Goal: Check status: Check status

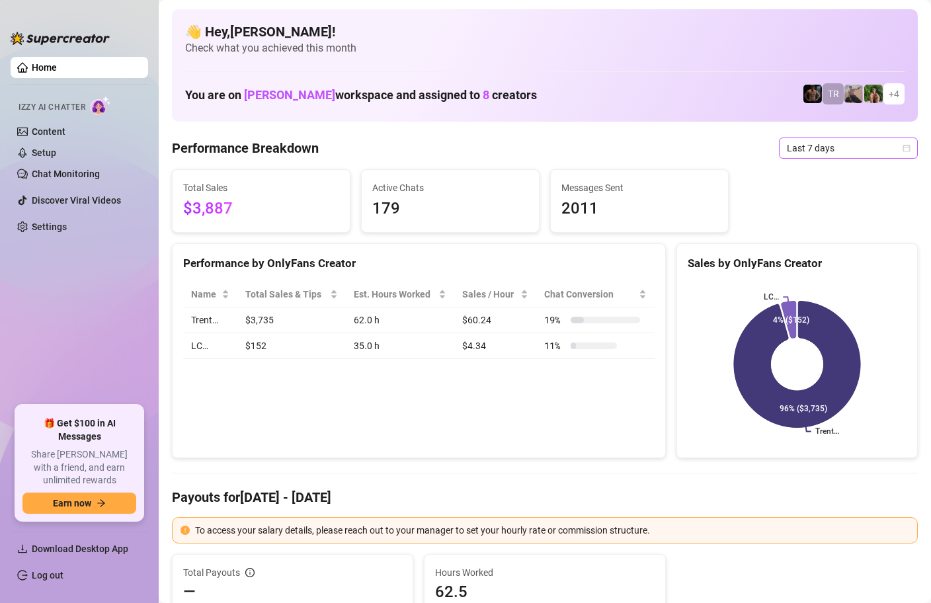
click at [909, 145] on icon "calendar" at bounding box center [906, 147] width 7 height 7
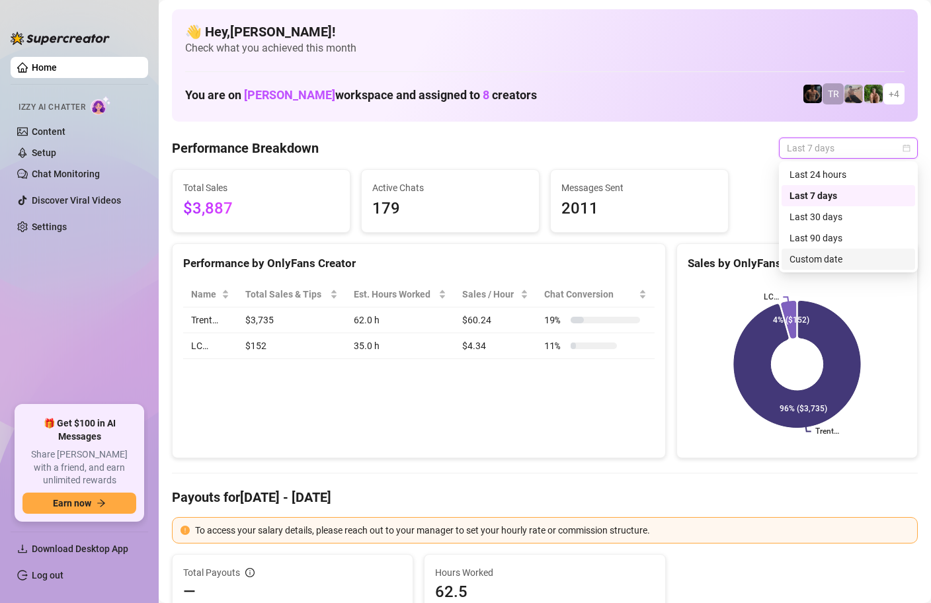
click at [827, 261] on div "Custom date" at bounding box center [849, 259] width 118 height 15
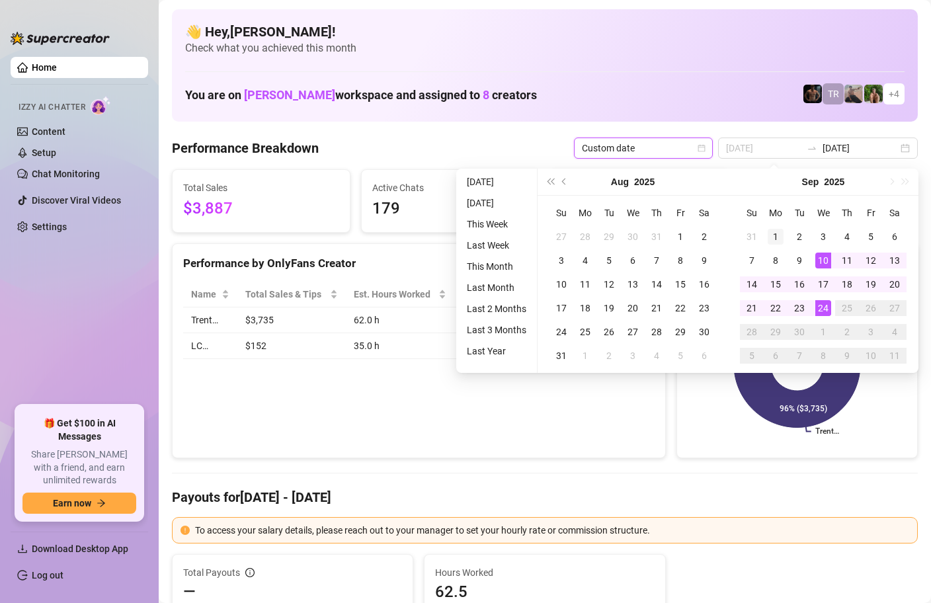
type input "[DATE]"
click at [770, 233] on div "1" at bounding box center [776, 237] width 16 height 16
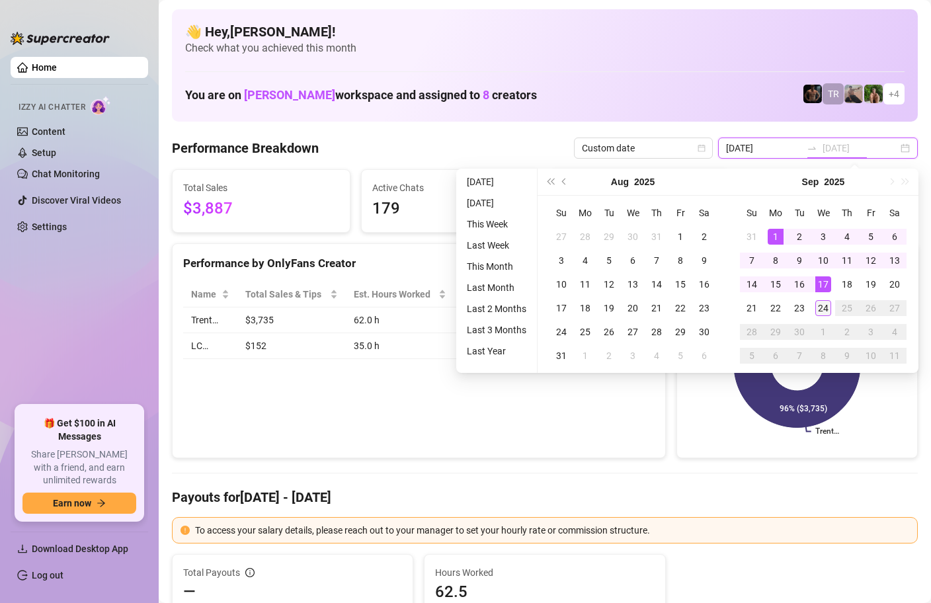
type input "[DATE]"
click at [823, 305] on div "24" at bounding box center [823, 308] width 16 height 16
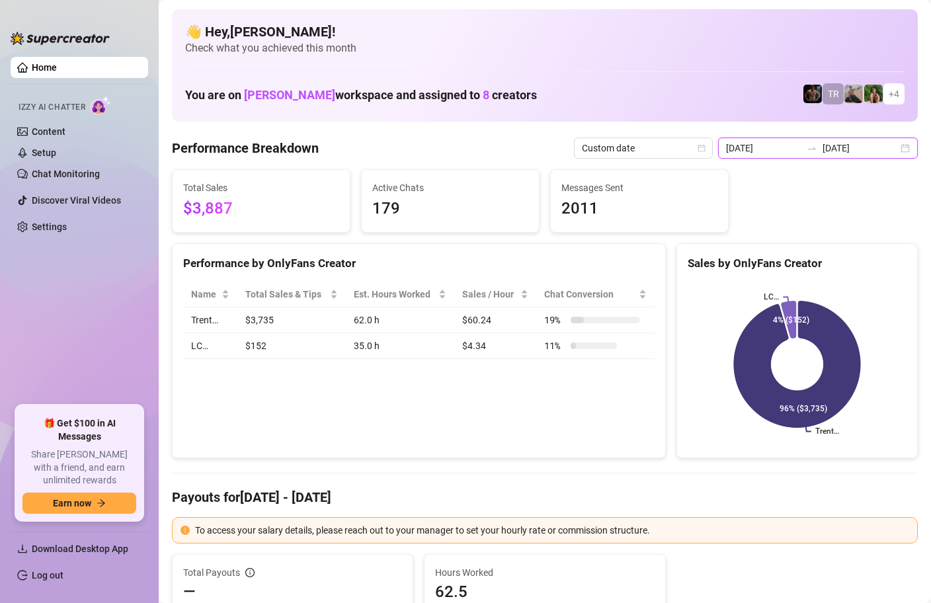
click at [780, 145] on input "[DATE]" at bounding box center [763, 148] width 75 height 15
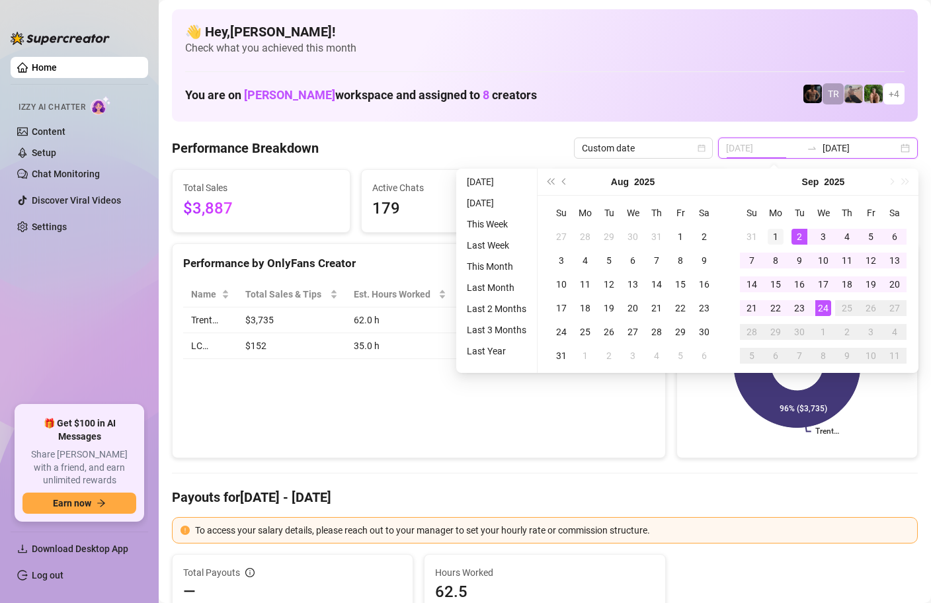
type input "[DATE]"
click at [776, 230] on div "1" at bounding box center [776, 237] width 16 height 16
type input "[DATE]"
click at [826, 309] on div "24" at bounding box center [823, 308] width 16 height 16
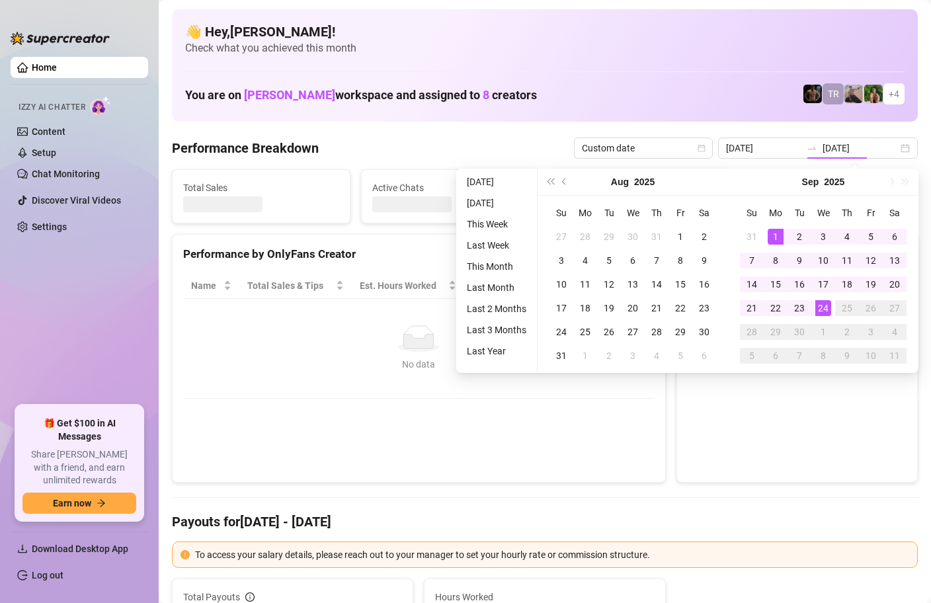
type input "[DATE]"
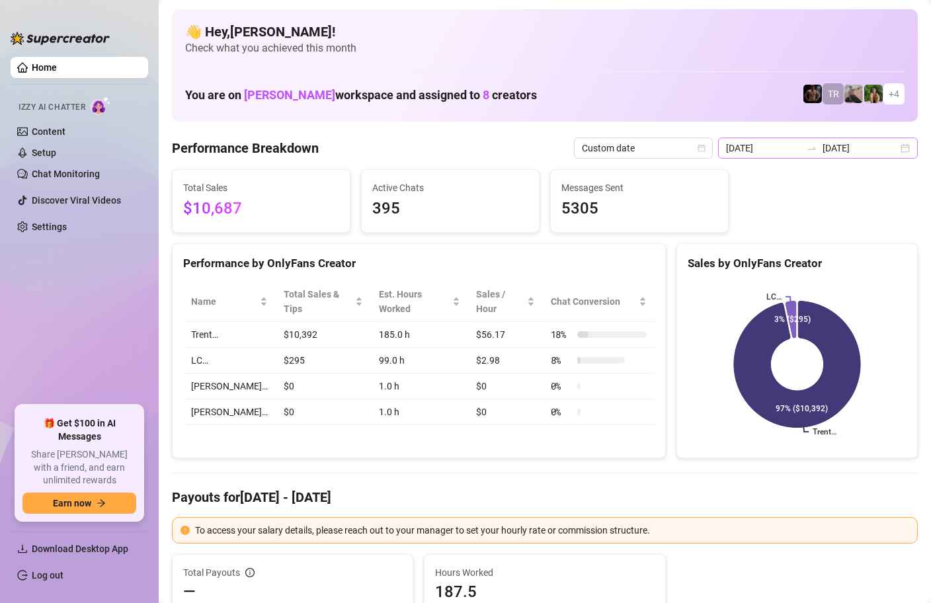
click at [904, 145] on div "[DATE] [DATE]" at bounding box center [818, 148] width 200 height 21
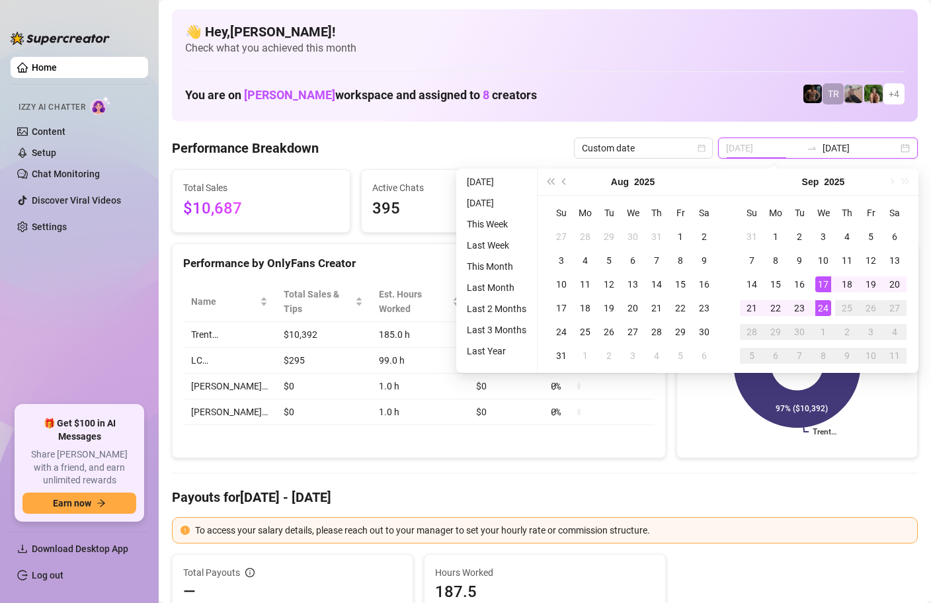
type input "[DATE]"
click at [823, 297] on td "24" at bounding box center [823, 308] width 24 height 24
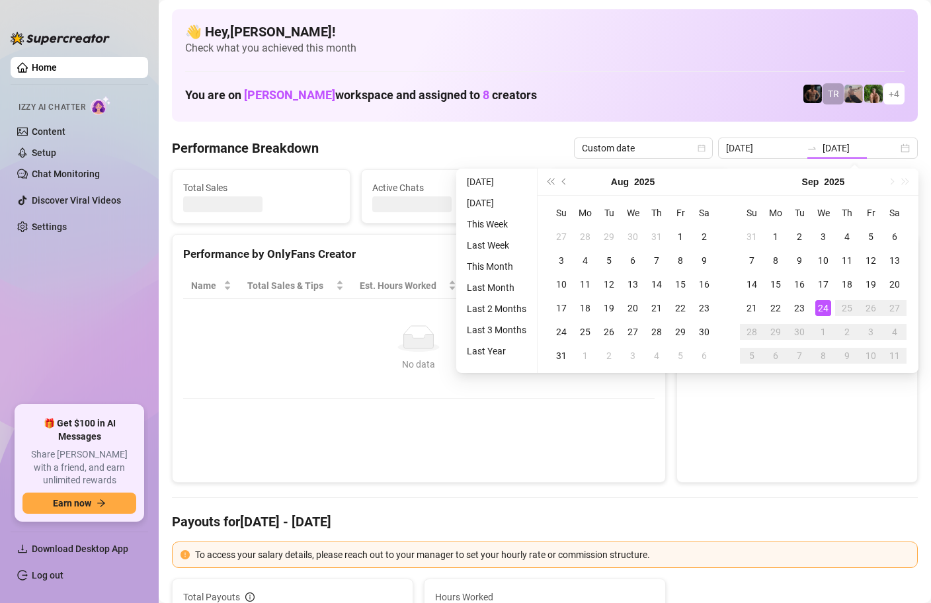
type input "[DATE]"
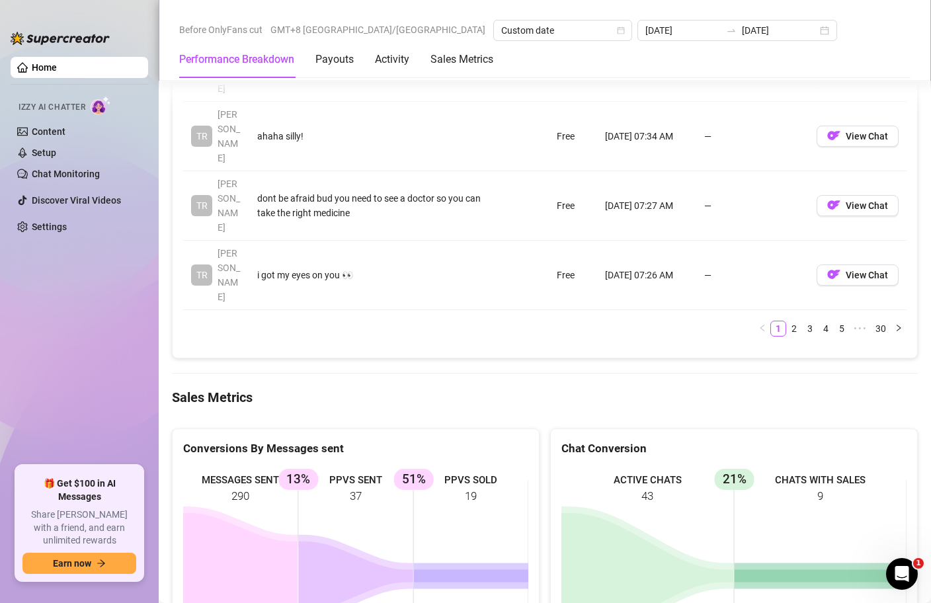
scroll to position [2031, 0]
